Goal: Find specific page/section: Find specific page/section

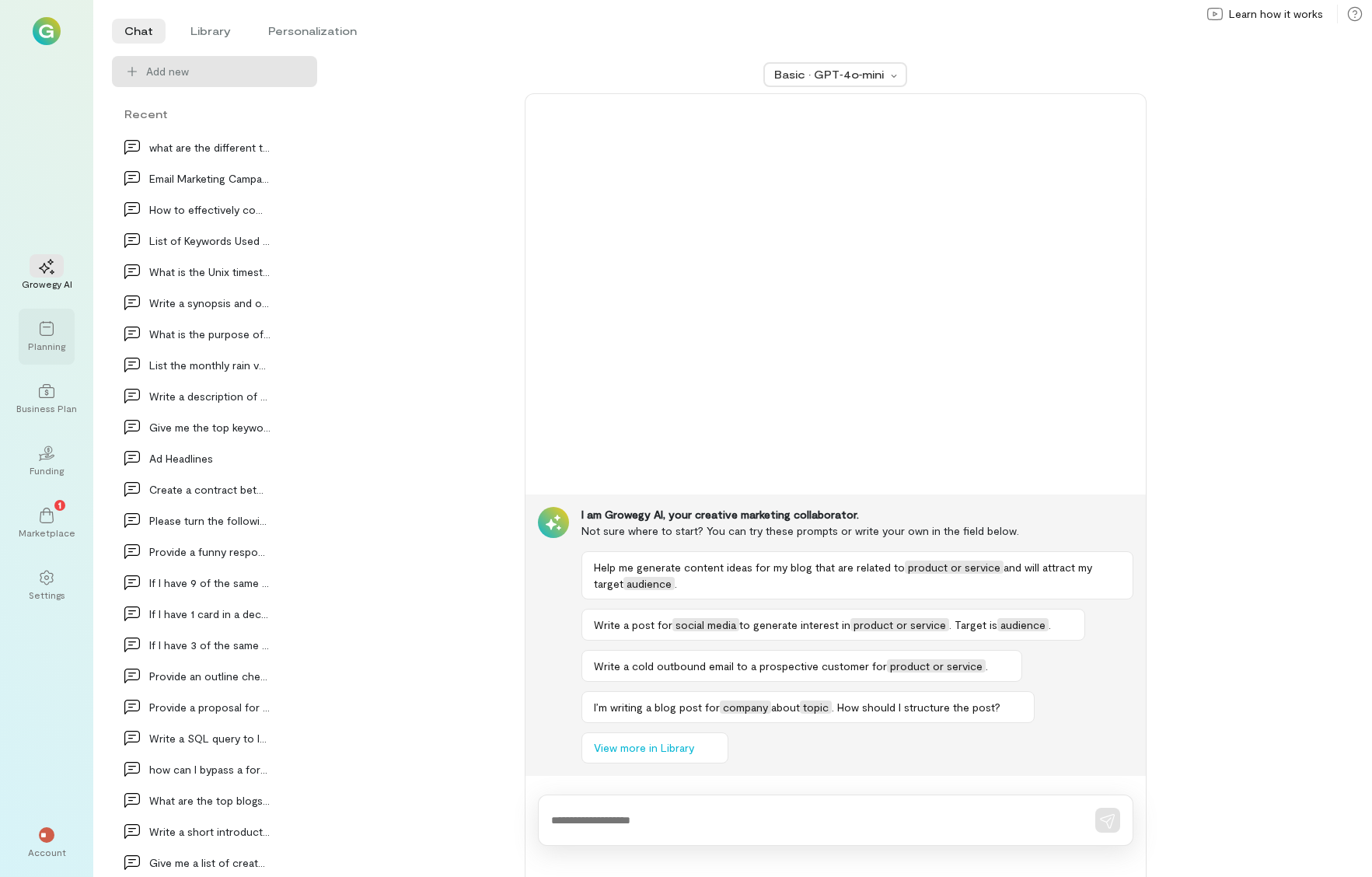
click at [52, 338] on div at bounding box center [47, 328] width 34 height 23
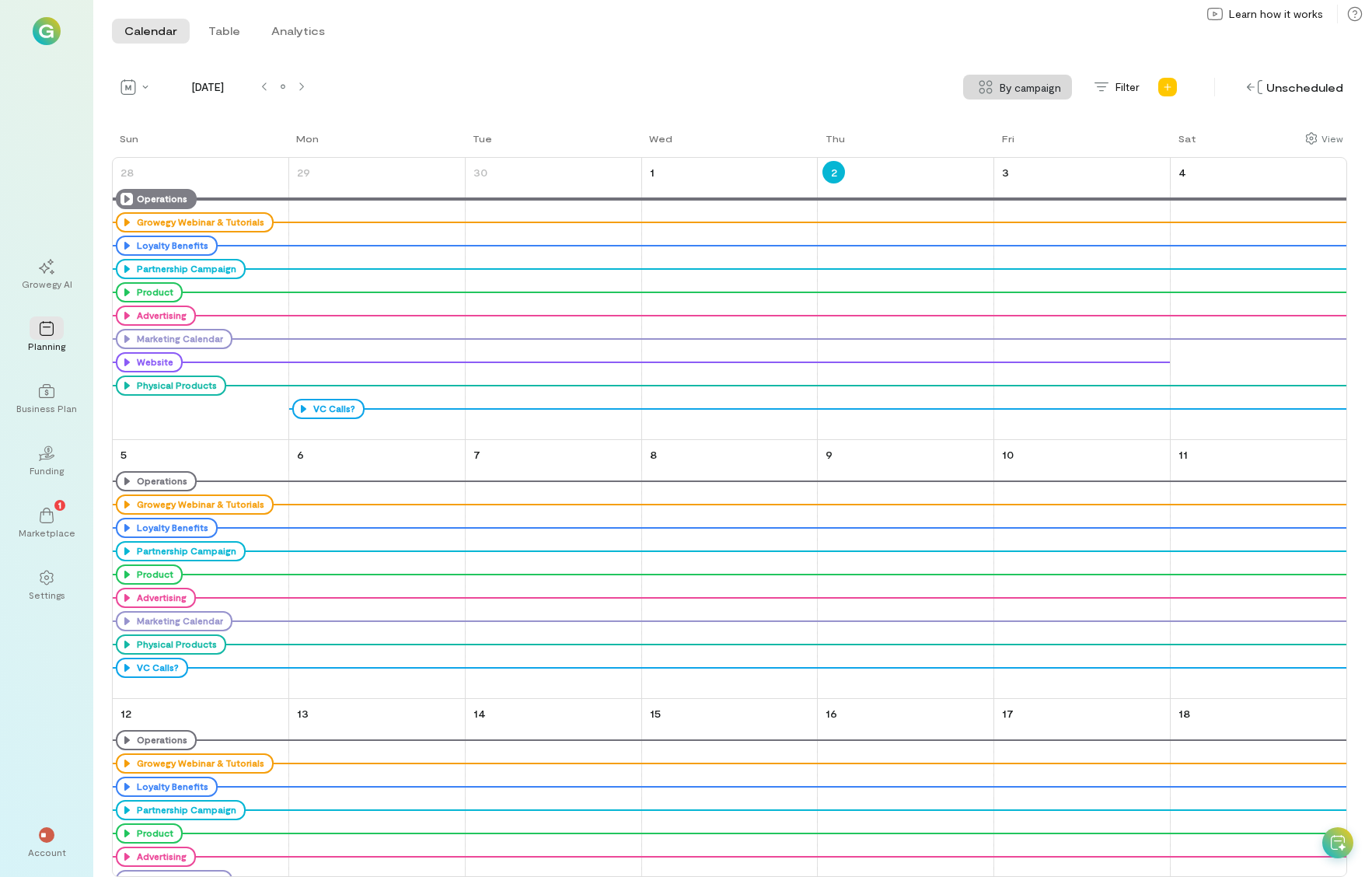
click at [119, 192] on div "Operations" at bounding box center [155, 199] width 80 height 20
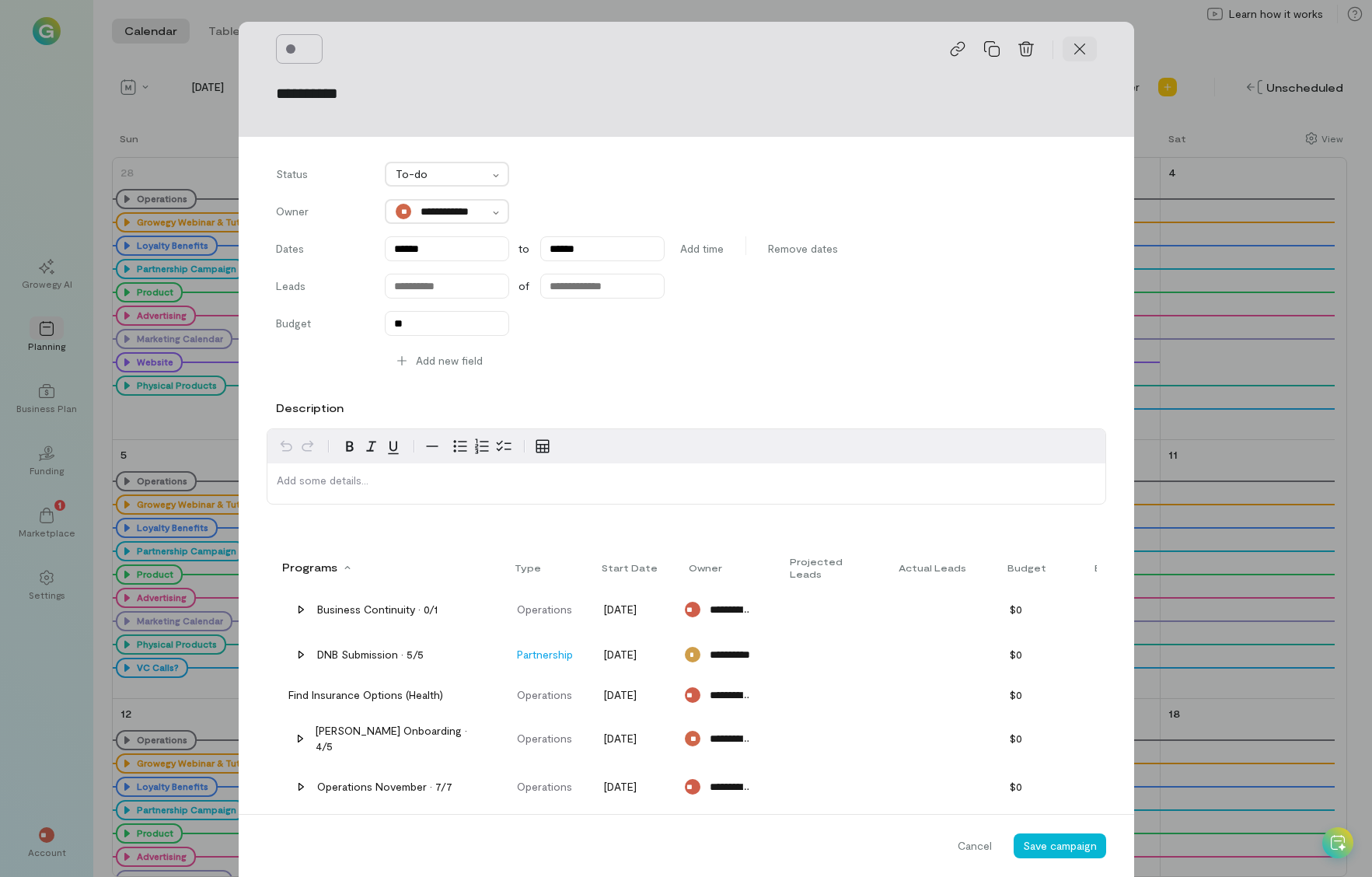
click at [1064, 48] on div at bounding box center [1080, 49] width 34 height 25
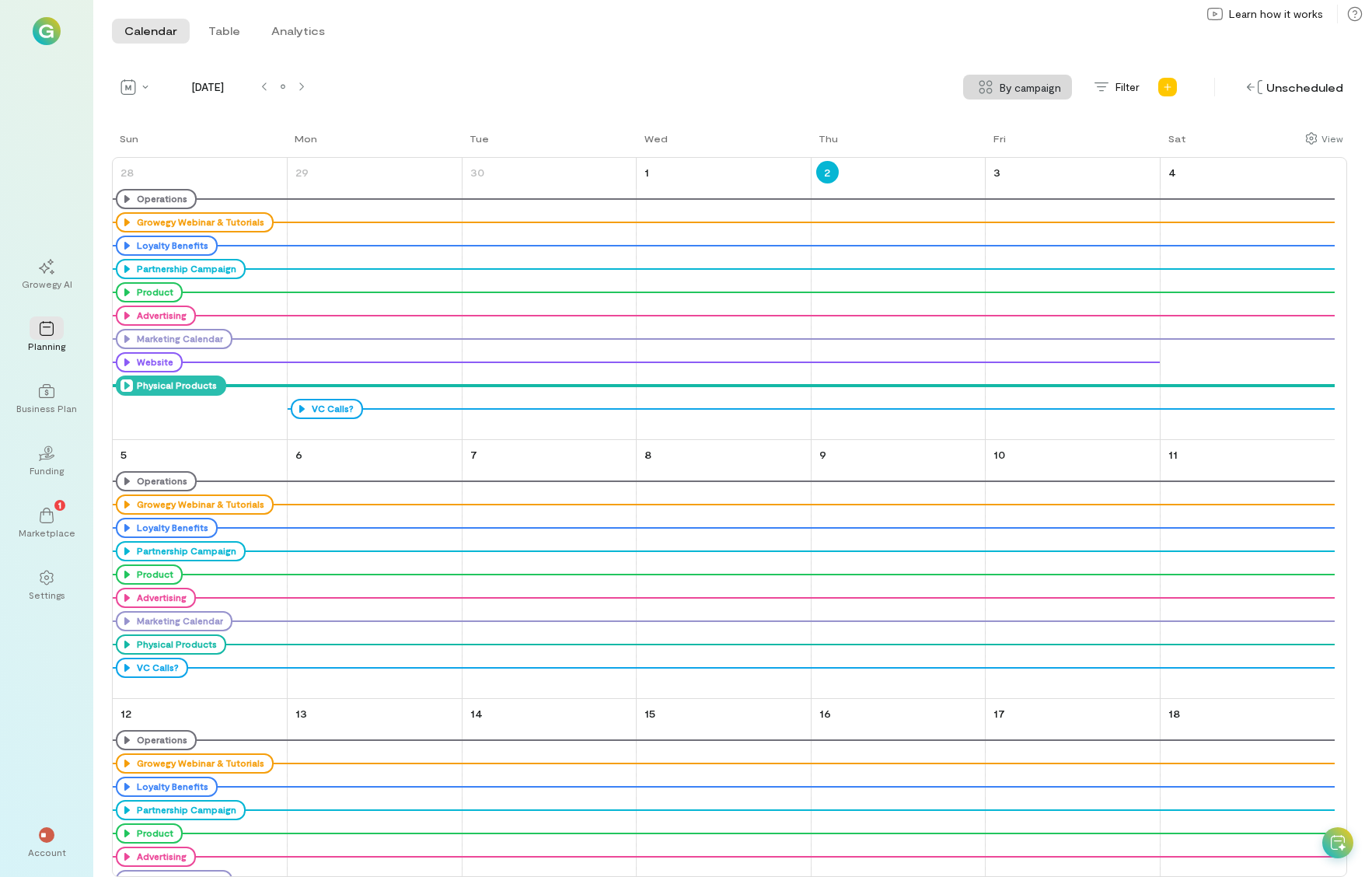
click at [124, 386] on icon at bounding box center [127, 386] width 13 height 13
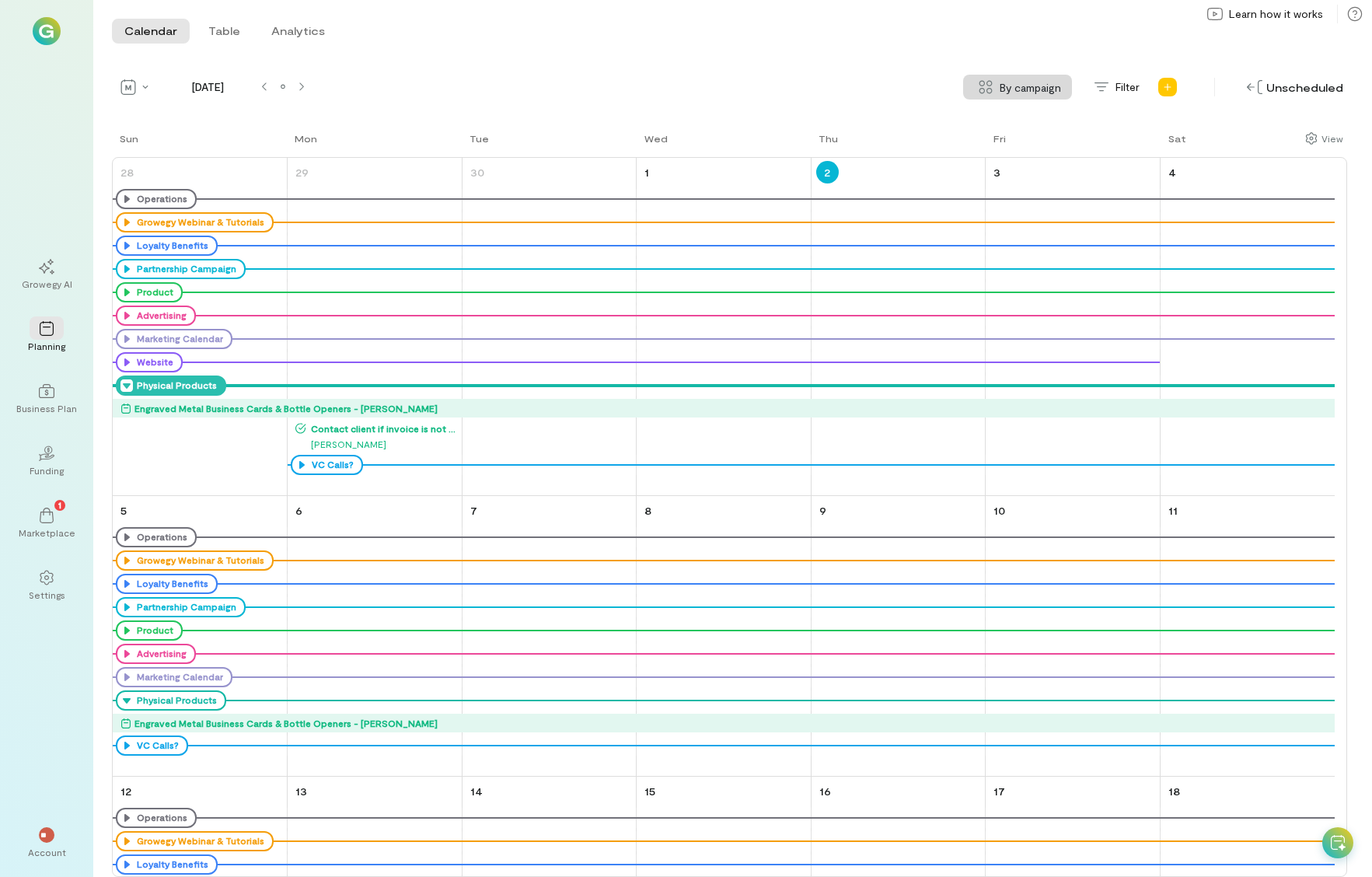
click at [127, 388] on icon at bounding box center [127, 386] width 13 height 13
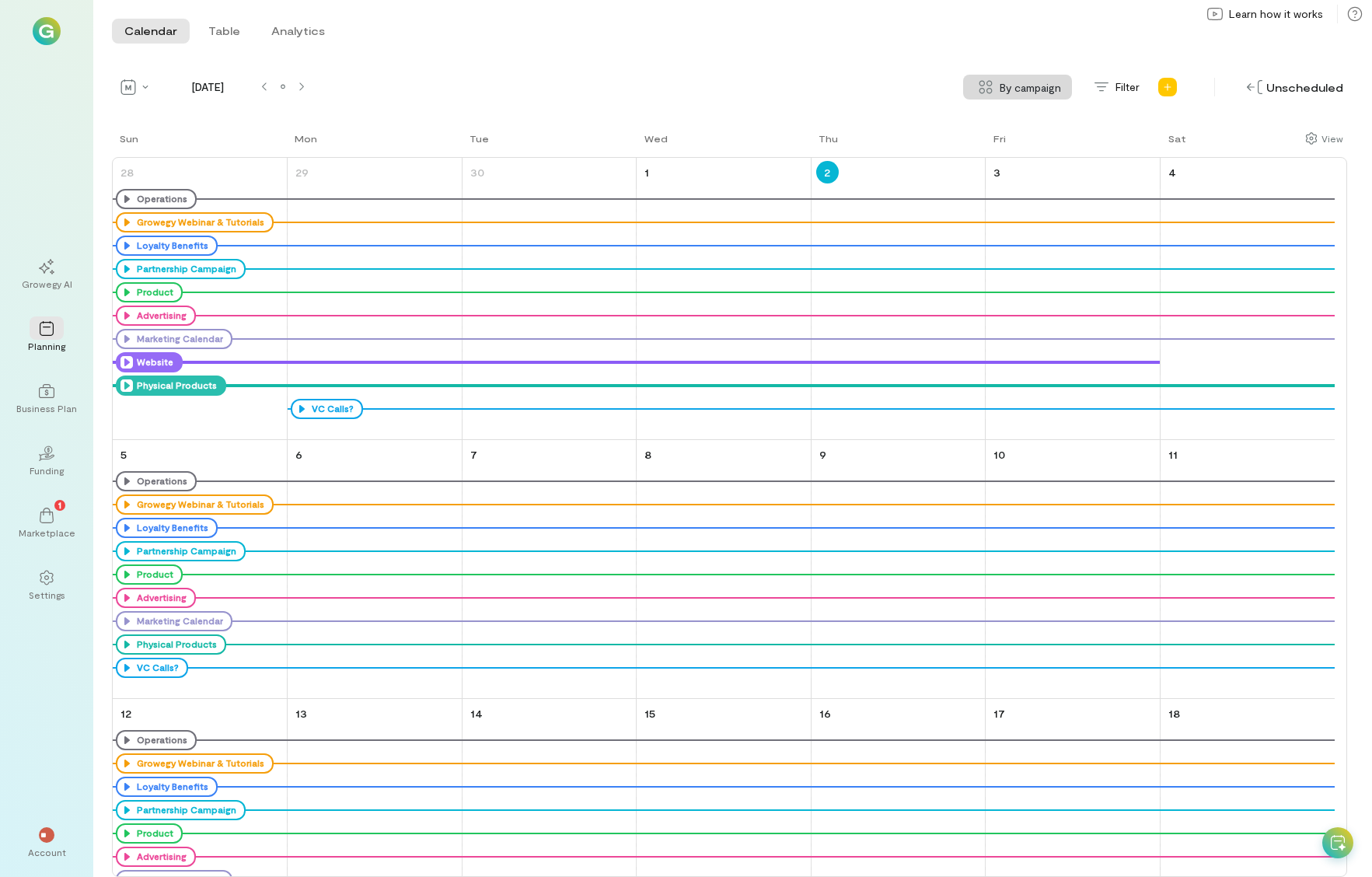
click at [126, 364] on icon at bounding box center [127, 363] width 13 height 13
